Goal: Transaction & Acquisition: Subscribe to service/newsletter

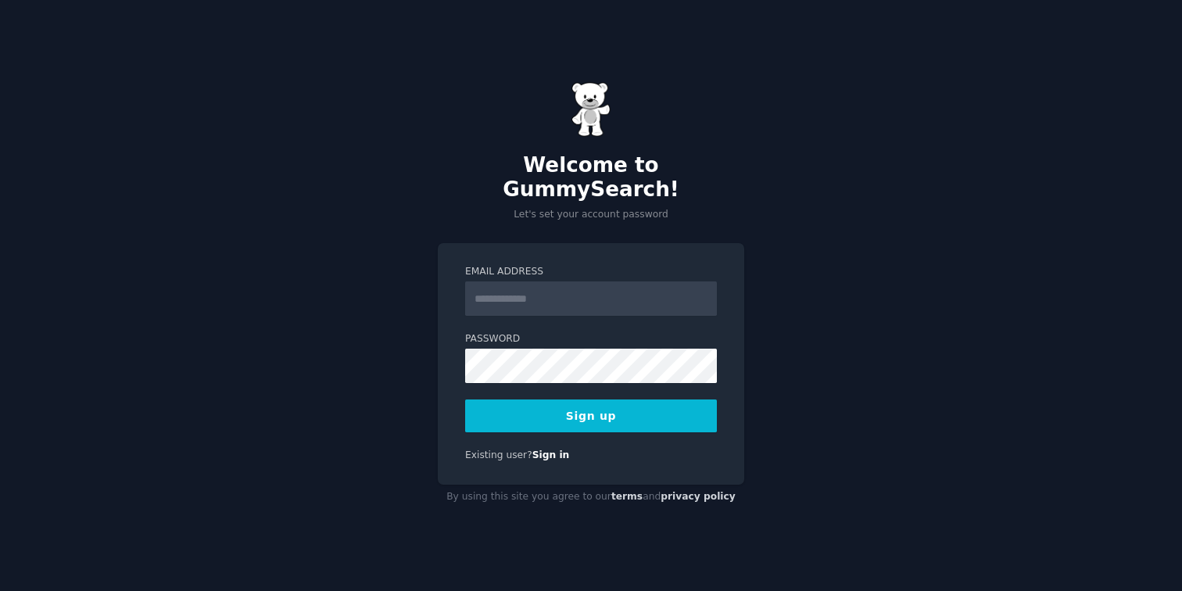
click at [511, 291] on input "Email Address" at bounding box center [591, 299] width 252 height 34
type input "**********"
click at [417, 342] on div "**********" at bounding box center [591, 295] width 1182 height 591
click at [598, 411] on button "Sign up" at bounding box center [591, 416] width 252 height 33
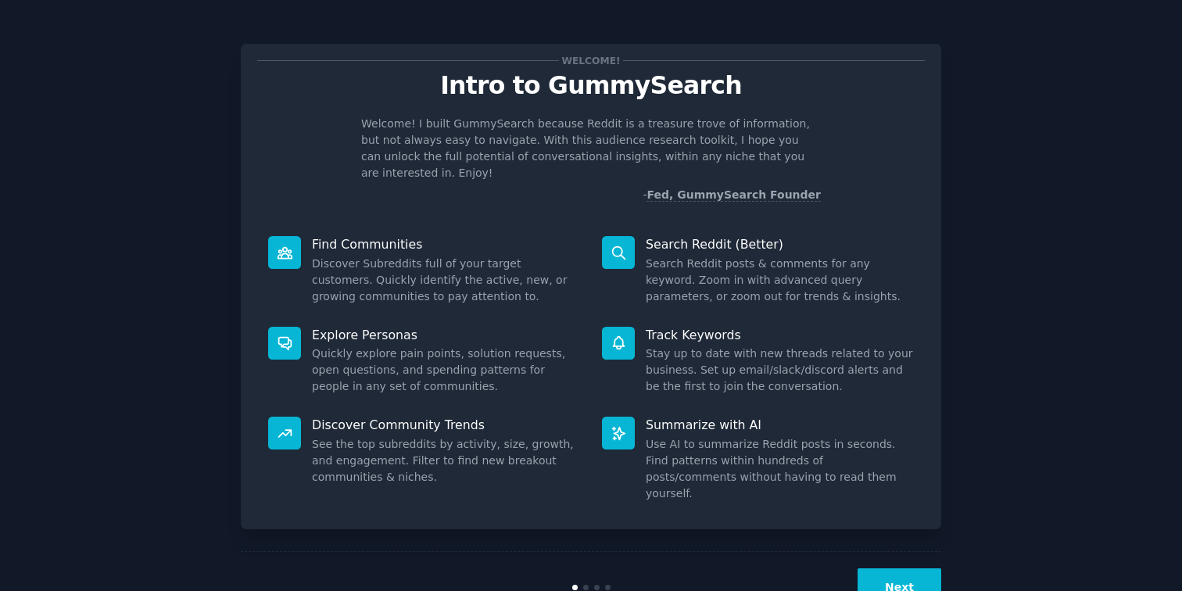
click at [902, 568] on button "Next" at bounding box center [900, 587] width 84 height 38
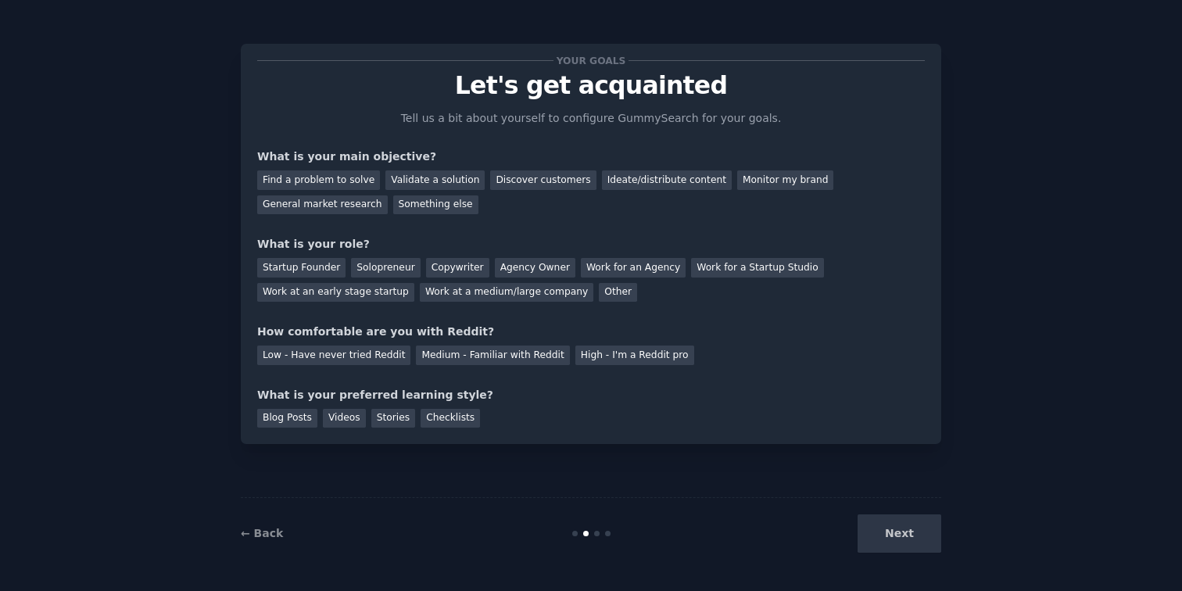
click at [898, 541] on div "Next" at bounding box center [825, 534] width 234 height 38
click at [901, 541] on div "Next" at bounding box center [825, 534] width 234 height 38
click at [315, 174] on div "Find a problem to solve" at bounding box center [318, 180] width 123 height 20
click at [434, 174] on div "Validate a solution" at bounding box center [435, 180] width 99 height 20
click at [611, 175] on div "Ideate/distribute content" at bounding box center [667, 180] width 130 height 20
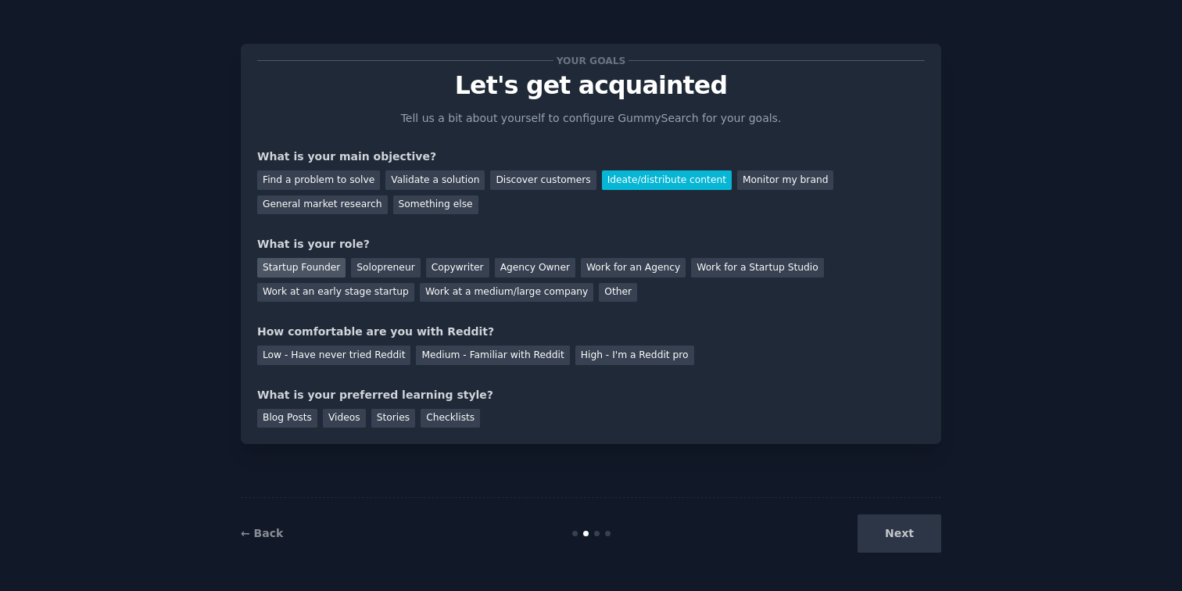
click at [322, 268] on div "Startup Founder" at bounding box center [301, 268] width 88 height 20
click at [445, 362] on div "Medium - Familiar with Reddit" at bounding box center [492, 356] width 153 height 20
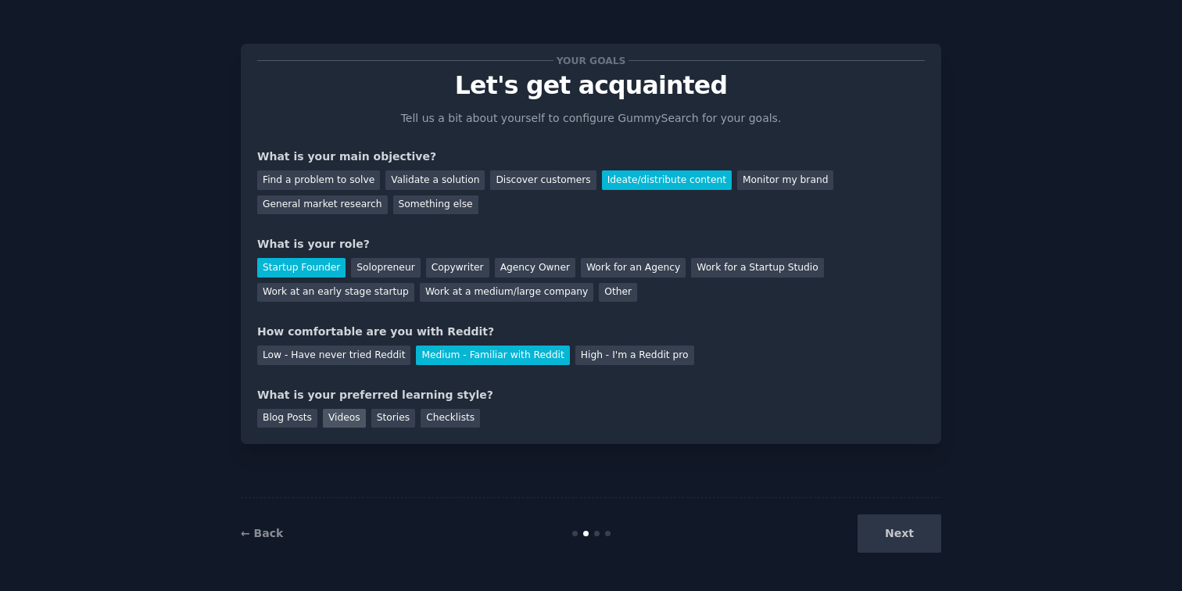
click at [345, 421] on div "Videos" at bounding box center [344, 419] width 43 height 20
click at [389, 419] on div "Stories" at bounding box center [393, 419] width 44 height 20
click at [346, 418] on div "Videos" at bounding box center [344, 419] width 43 height 20
click at [910, 541] on button "Next" at bounding box center [900, 534] width 84 height 38
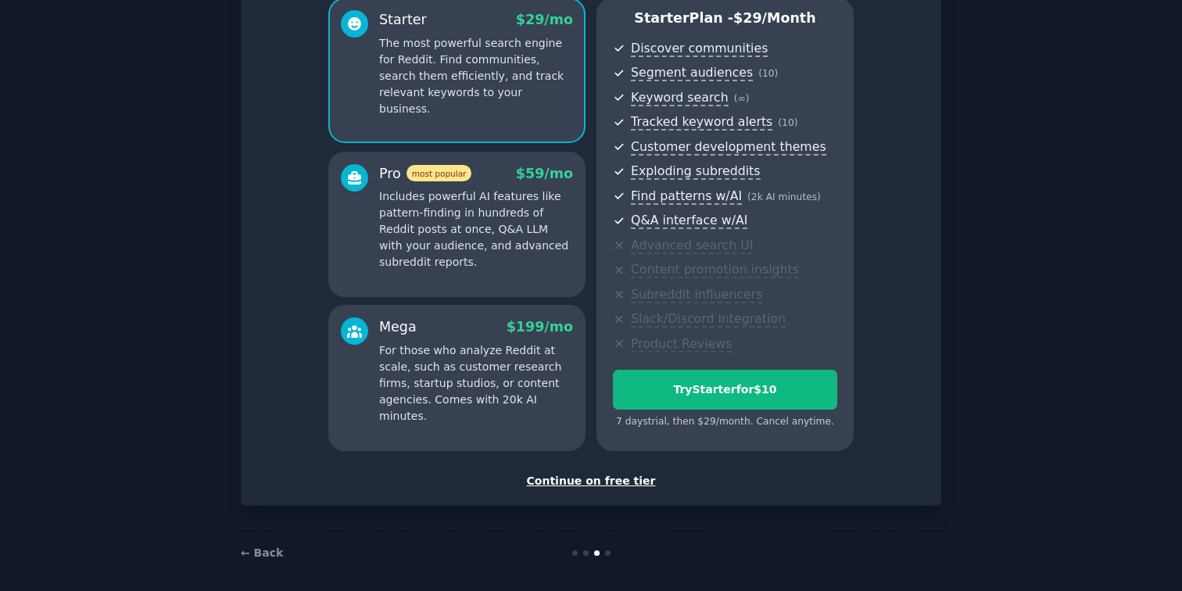
scroll to position [149, 0]
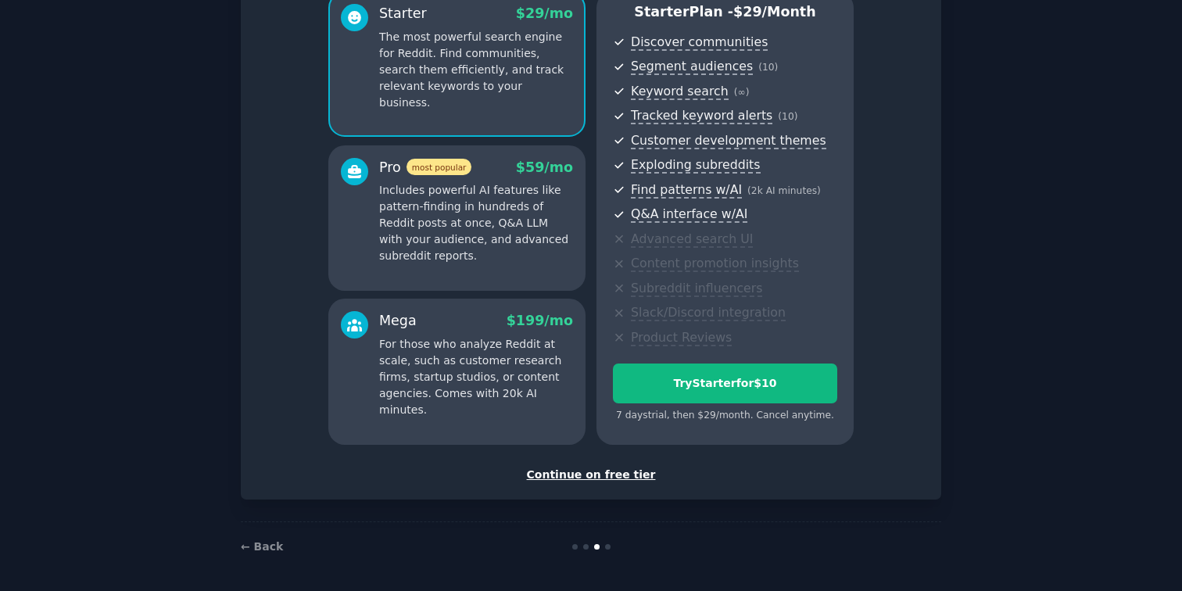
click at [591, 474] on div "Continue on free tier" at bounding box center [591, 475] width 668 height 16
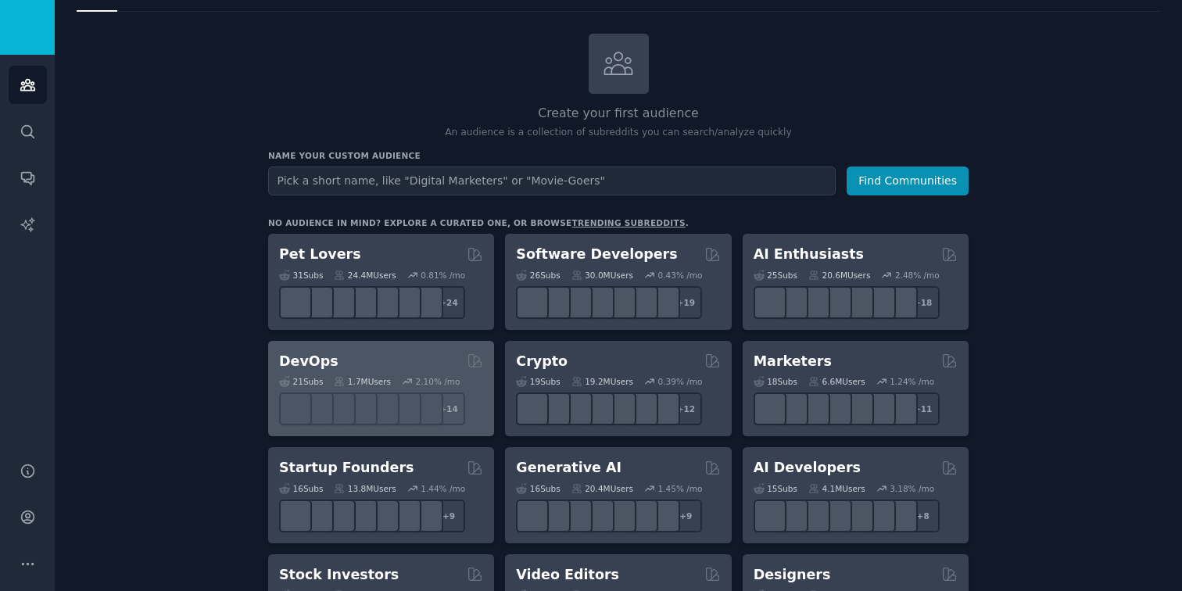
scroll to position [68, 0]
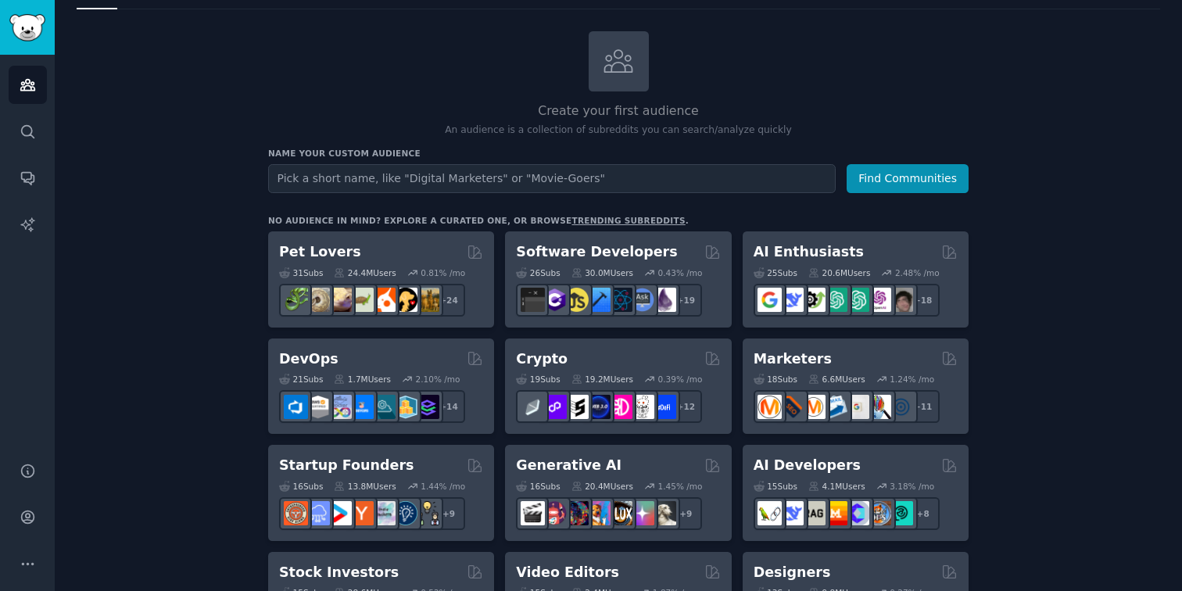
click at [434, 260] on div "Pet Lovers" at bounding box center [381, 252] width 204 height 20
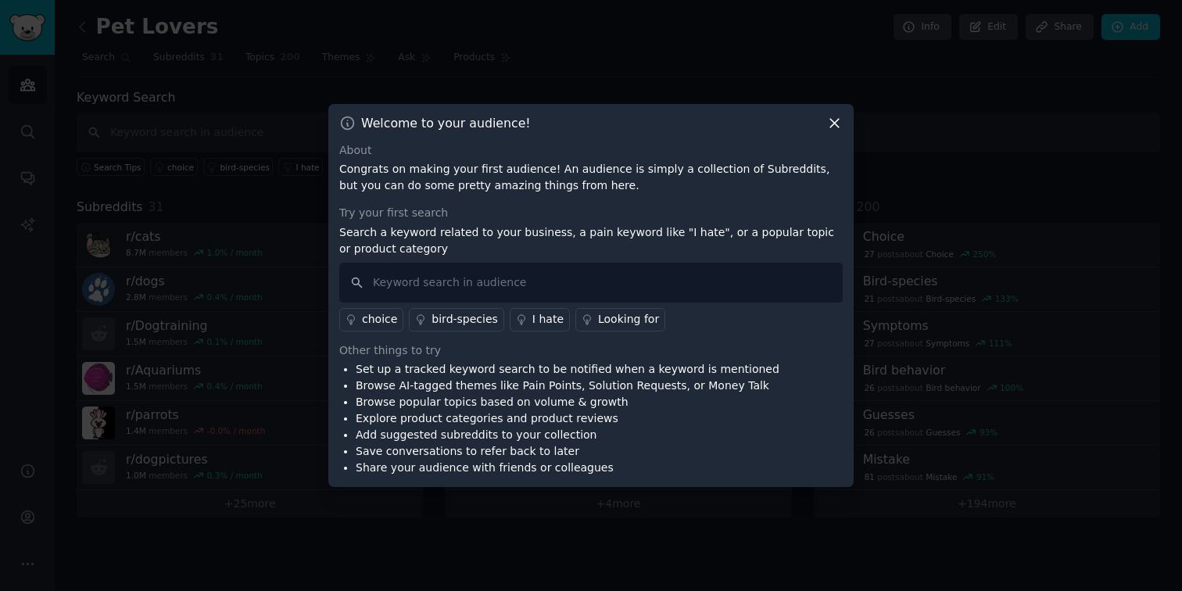
drag, startPoint x: 835, startPoint y: 123, endPoint x: 818, endPoint y: 131, distance: 19.2
click at [835, 123] on icon at bounding box center [835, 123] width 16 height 16
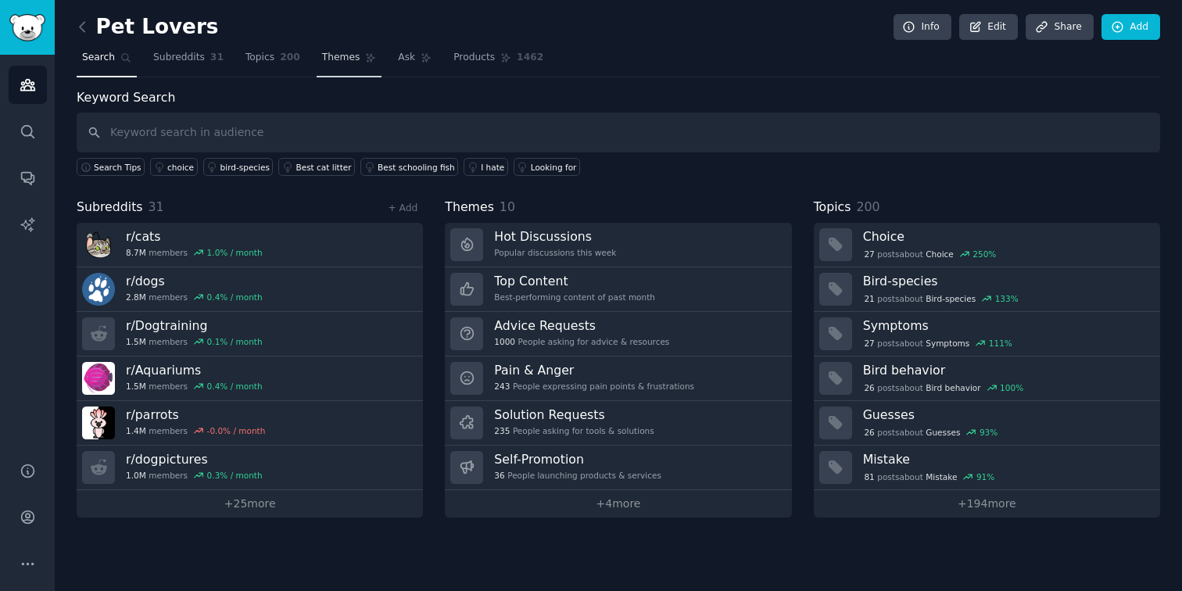
click at [335, 68] on link "Themes" at bounding box center [350, 61] width 66 height 32
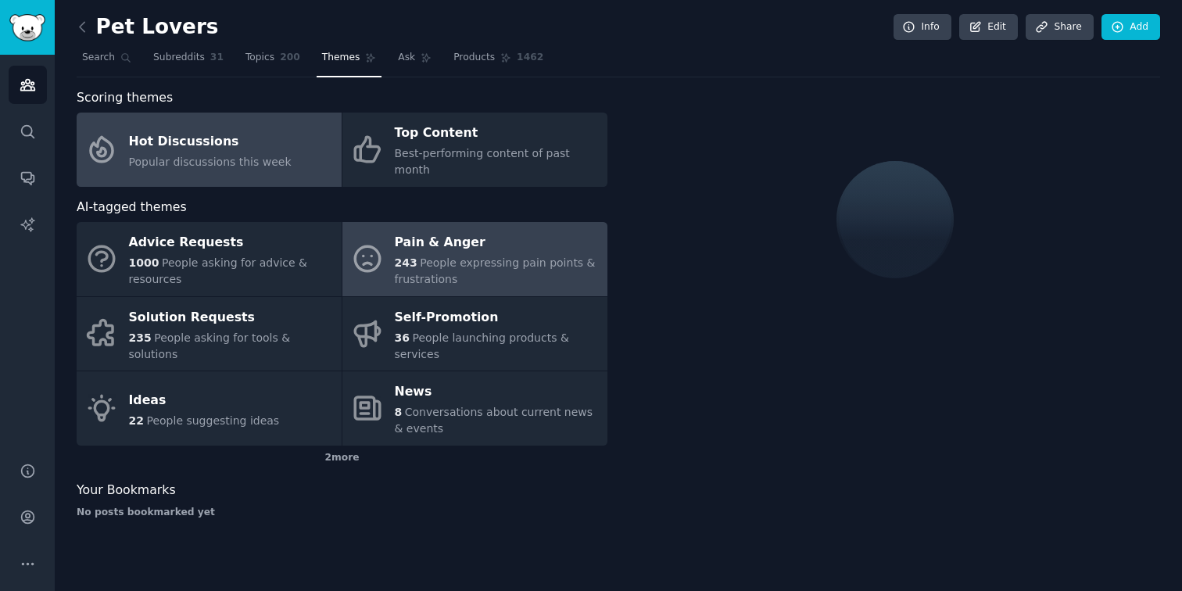
click at [450, 233] on div "Pain & Anger" at bounding box center [497, 243] width 205 height 25
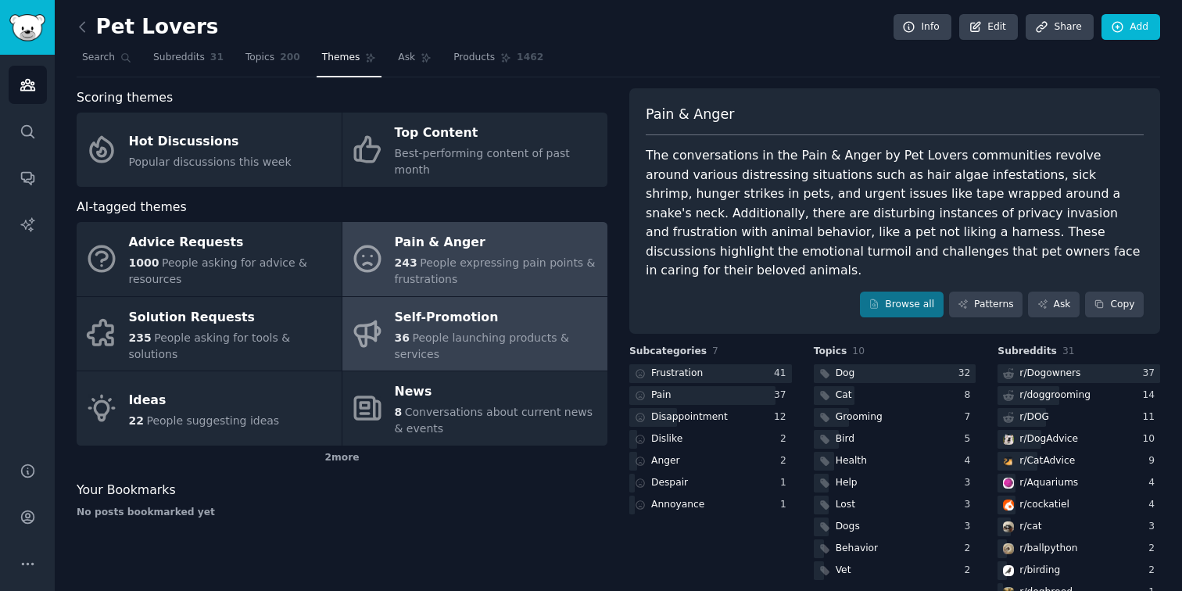
click at [432, 330] on div "36 People launching products & services" at bounding box center [497, 346] width 205 height 33
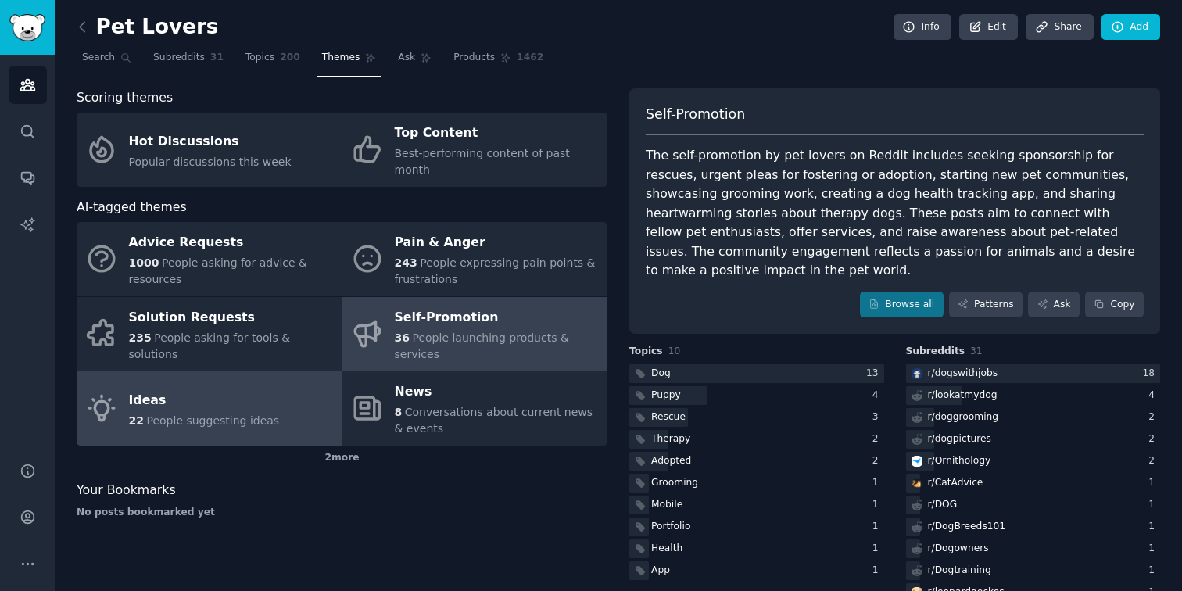
click at [250, 388] on div "Ideas" at bounding box center [204, 400] width 151 height 25
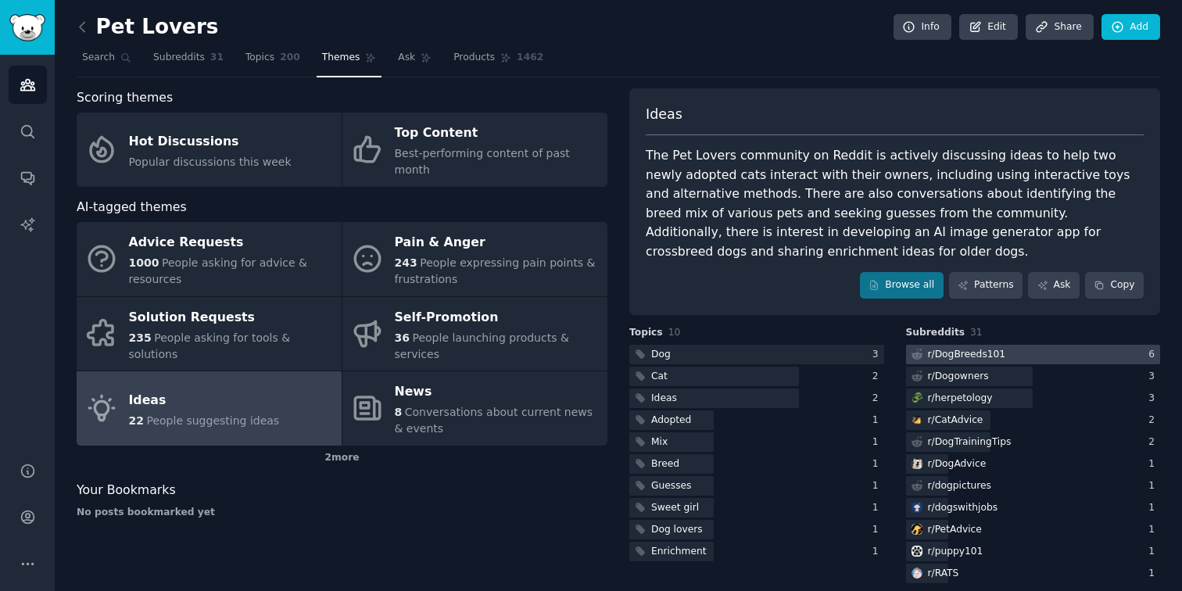
click at [963, 356] on div "r/ DogBreeds101" at bounding box center [967, 355] width 78 height 14
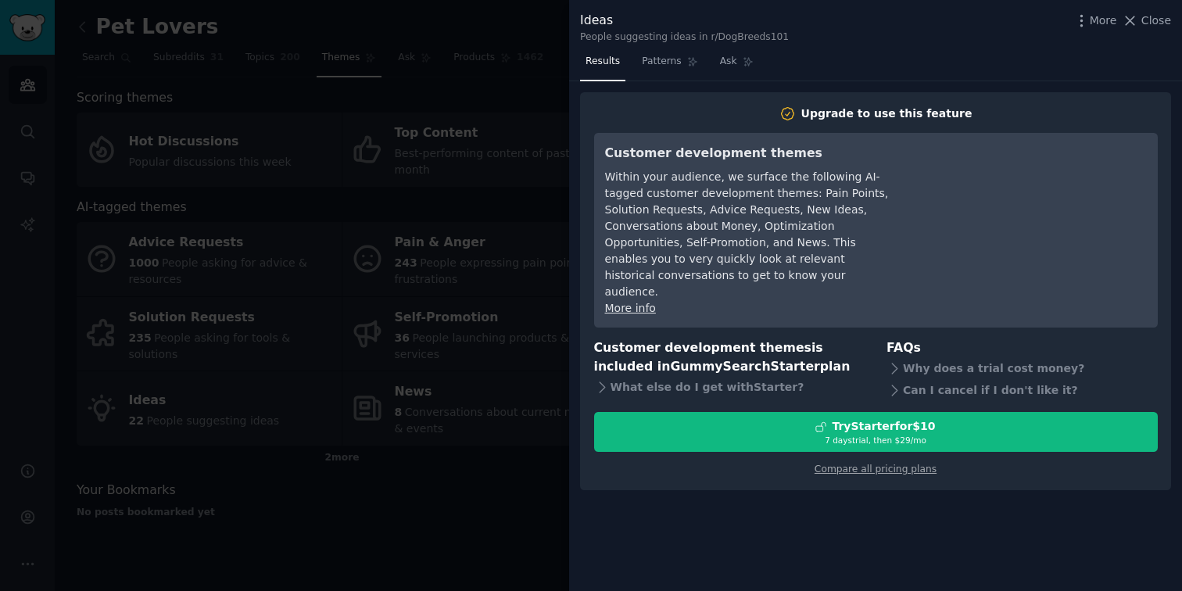
click at [1154, 20] on span "Close" at bounding box center [1157, 21] width 30 height 16
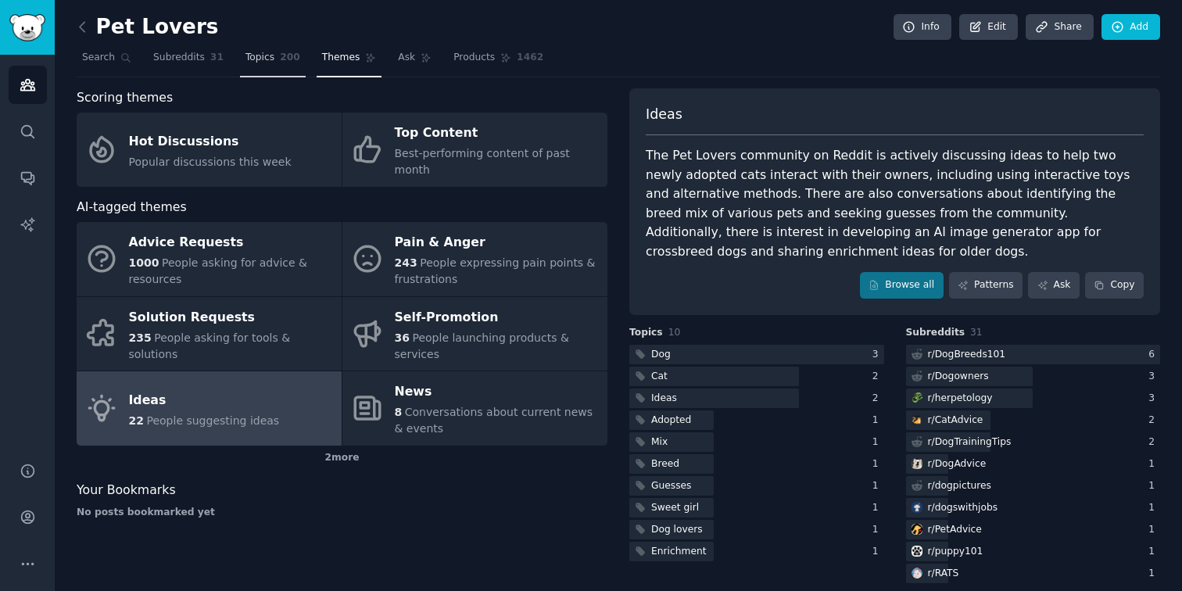
click at [257, 70] on link "Topics 200" at bounding box center [273, 61] width 66 height 32
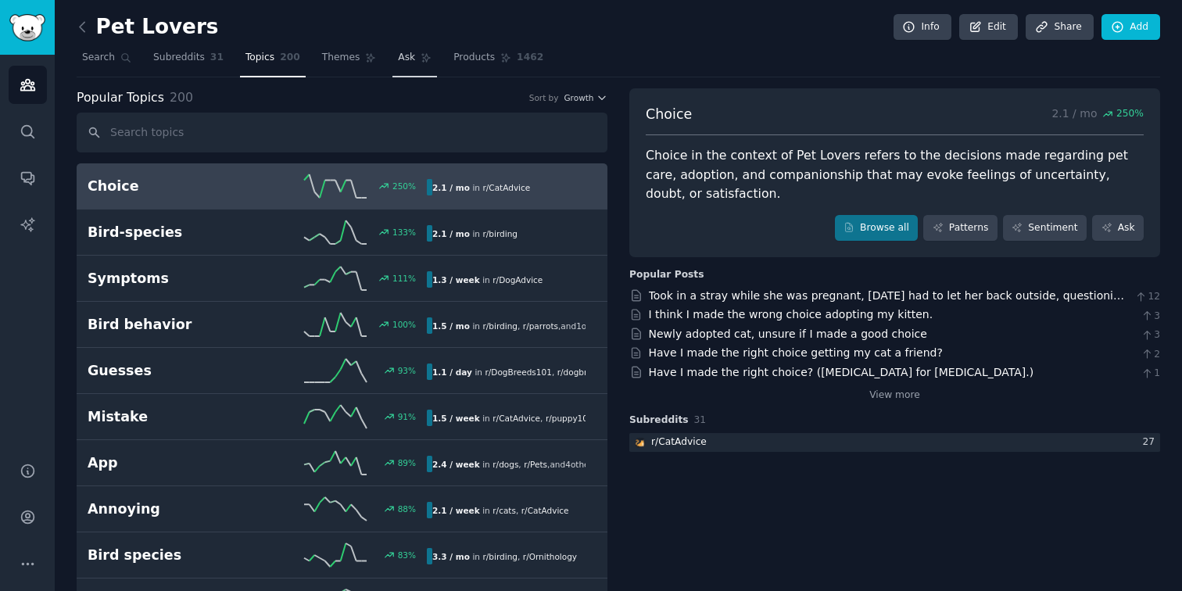
drag, startPoint x: 411, startPoint y: 64, endPoint x: 401, endPoint y: 67, distance: 9.9
click at [411, 64] on link "Ask" at bounding box center [415, 61] width 45 height 32
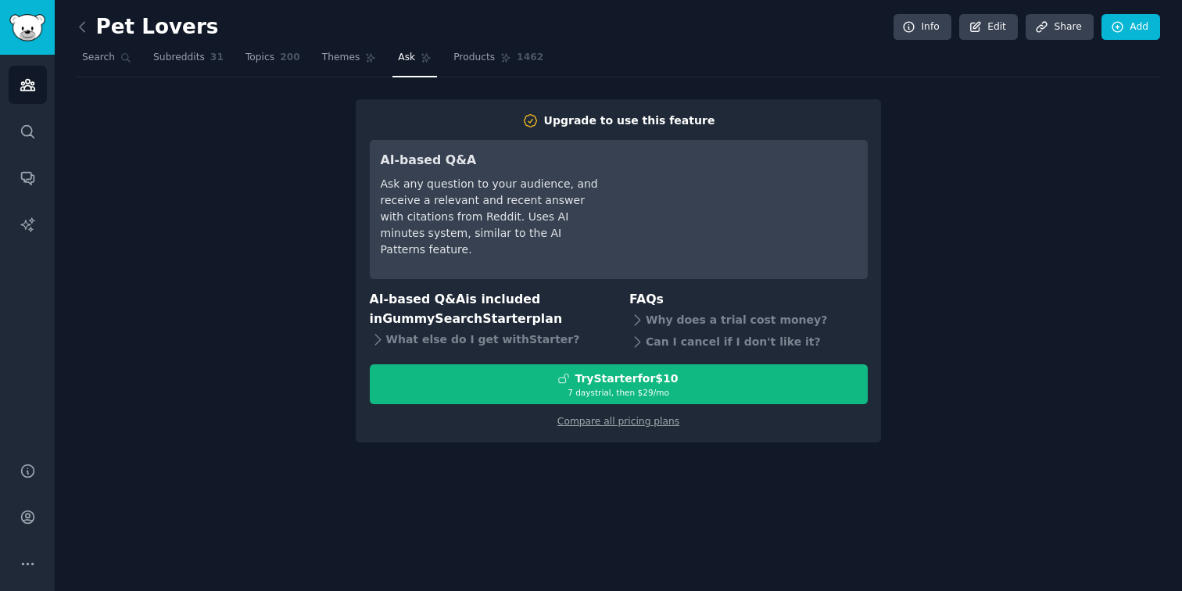
click at [301, 101] on div "Upgrade to use this feature AI-based Q&A Ask any question to your audience, and…" at bounding box center [619, 270] width 1084 height 343
click at [99, 29] on h2 "Pet Lovers" at bounding box center [148, 27] width 142 height 25
drag, startPoint x: 952, startPoint y: 110, endPoint x: 919, endPoint y: 126, distance: 37.1
click at [952, 109] on div "Upgrade to use this feature AI-based Q&A Ask any question to your audience, and…" at bounding box center [619, 270] width 1084 height 343
click at [210, 164] on div "Upgrade to use this feature AI-based Q&A Ask any question to your audience, and…" at bounding box center [619, 270] width 1084 height 343
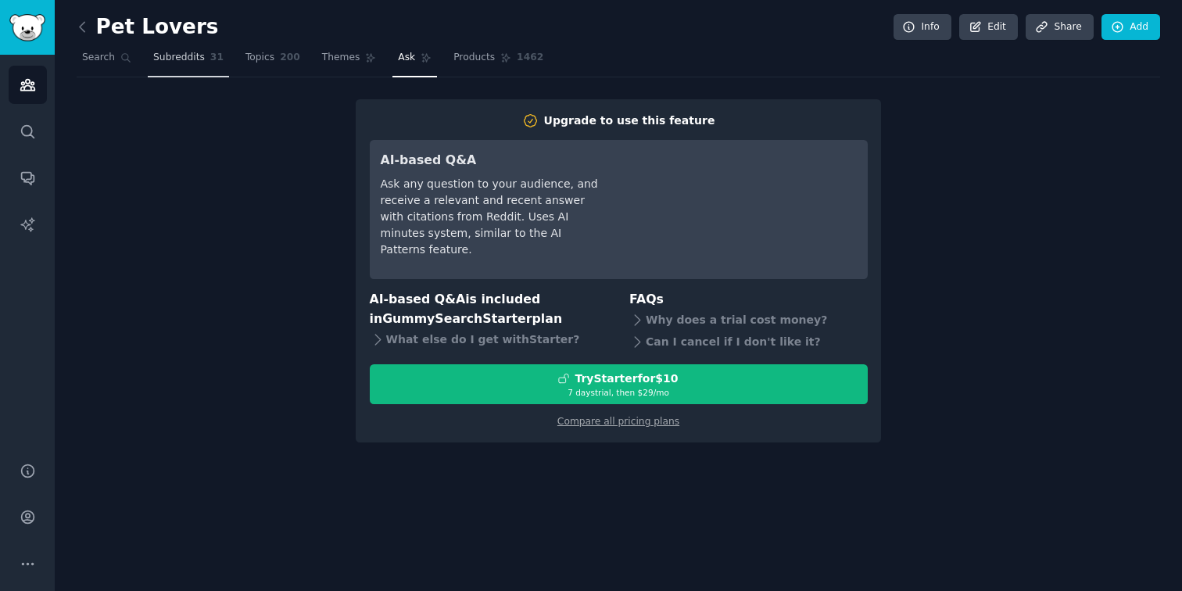
click at [203, 58] on link "Subreddits 31" at bounding box center [188, 61] width 81 height 32
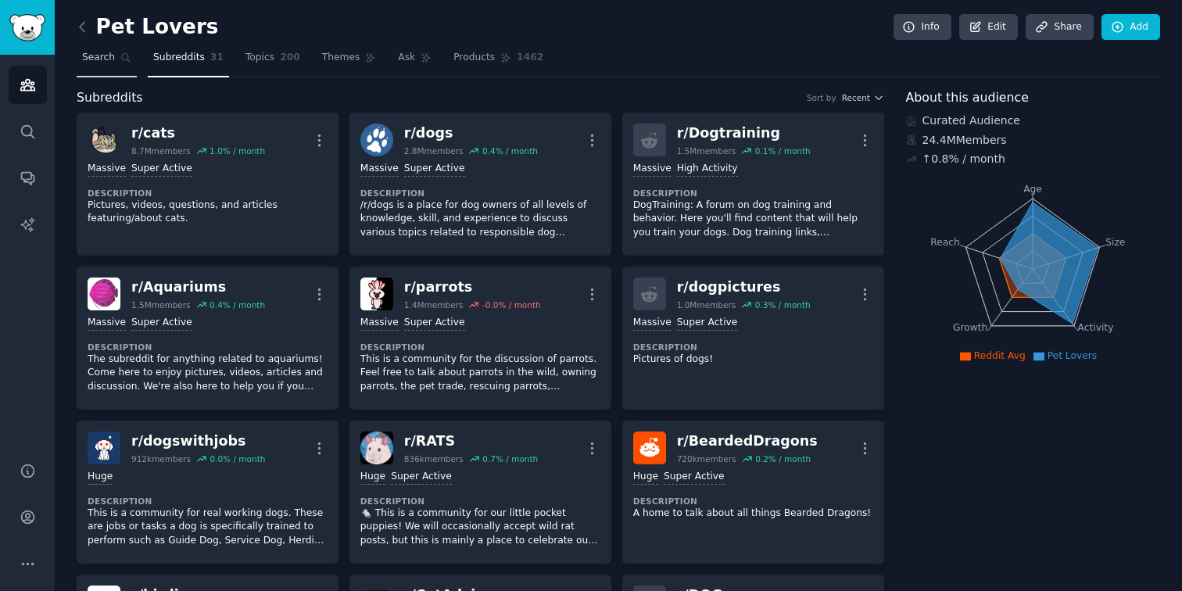
click at [88, 63] on span "Search" at bounding box center [98, 58] width 33 height 14
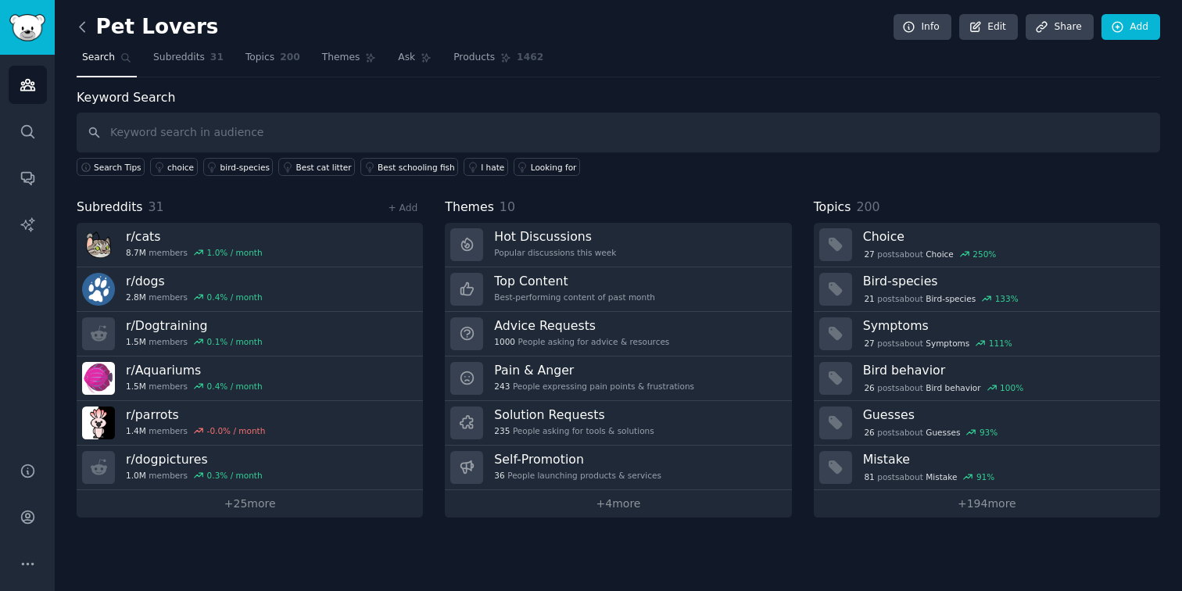
click at [80, 27] on icon at bounding box center [82, 26] width 5 height 9
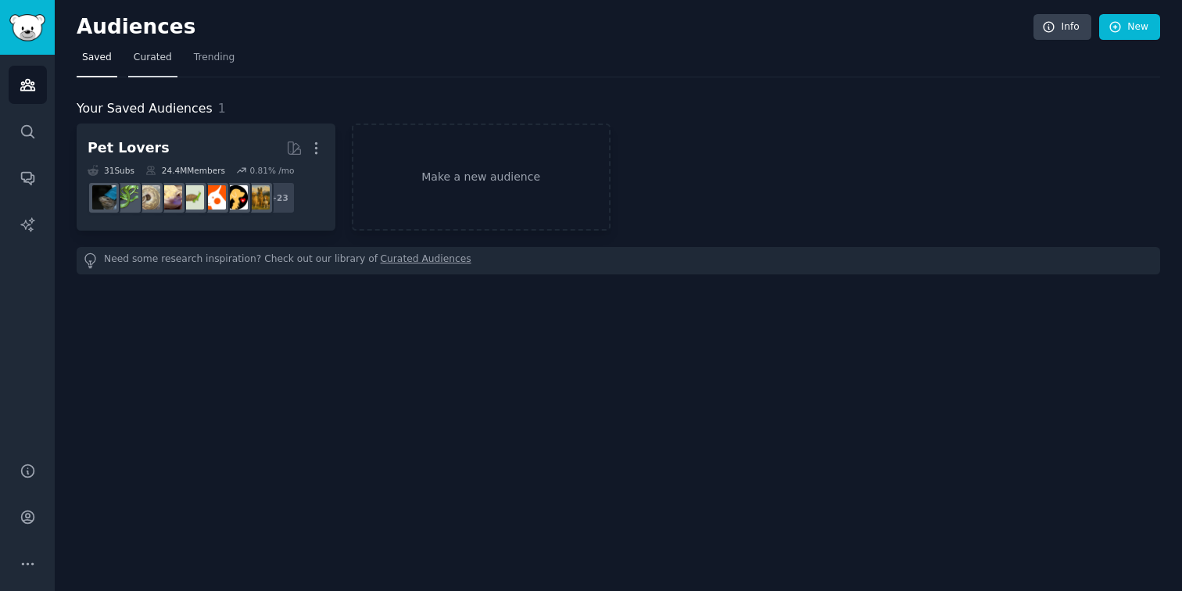
click at [145, 60] on span "Curated" at bounding box center [153, 58] width 38 height 14
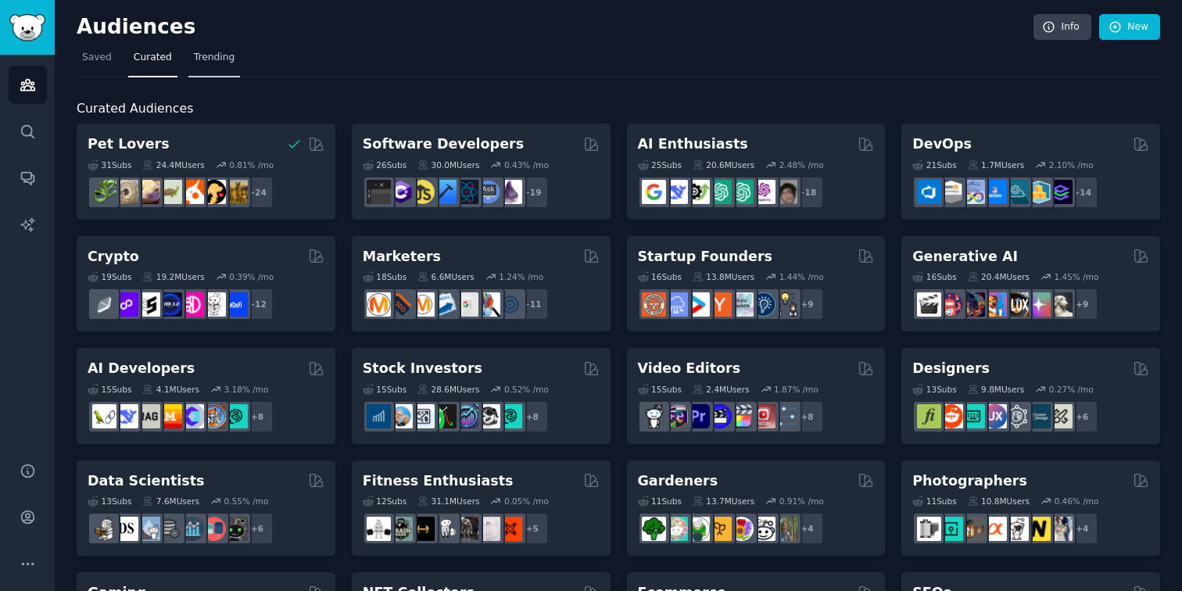
click at [227, 56] on span "Trending" at bounding box center [214, 58] width 41 height 14
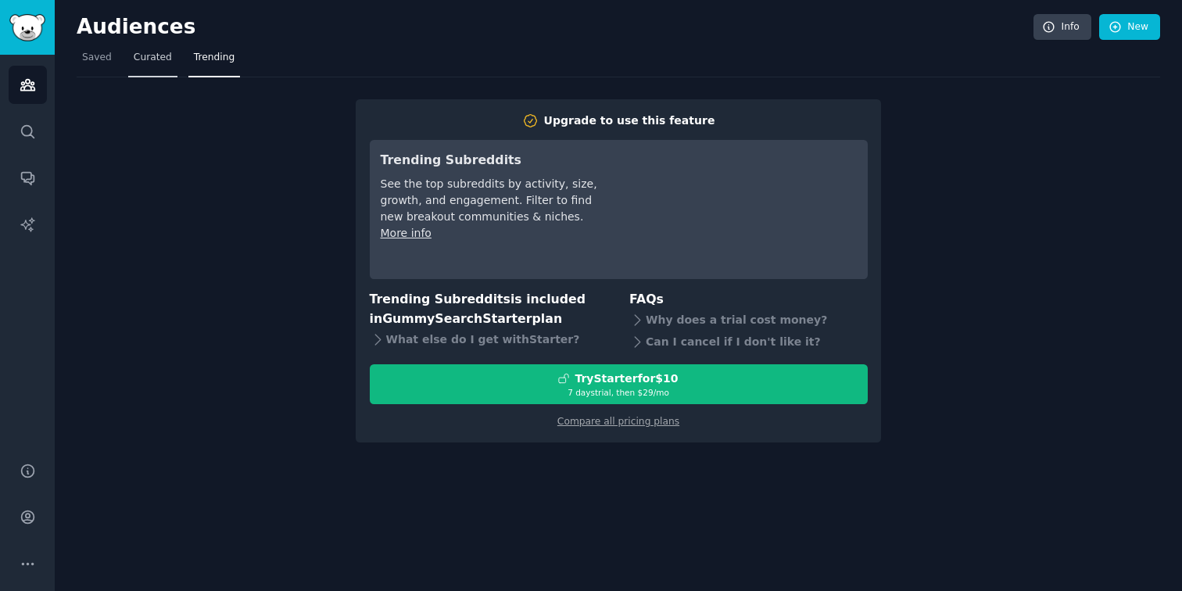
click at [152, 52] on span "Curated" at bounding box center [153, 58] width 38 height 14
